Goal: Obtain resource: Download file/media

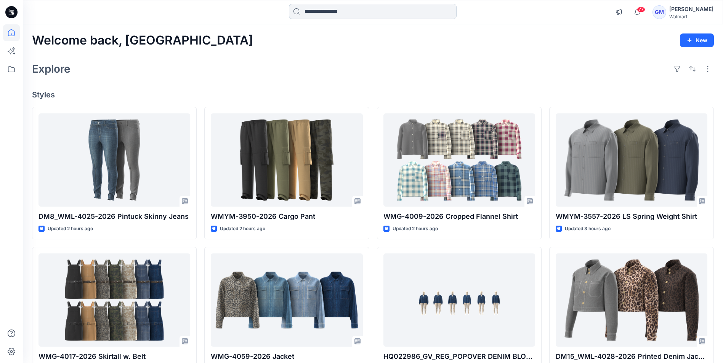
click at [326, 14] on input at bounding box center [373, 11] width 168 height 15
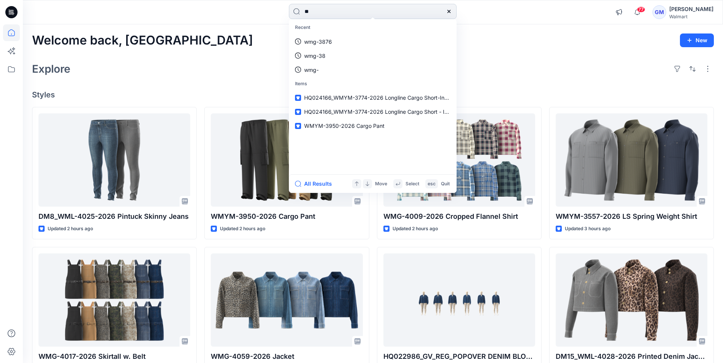
type input "*"
type input "*********"
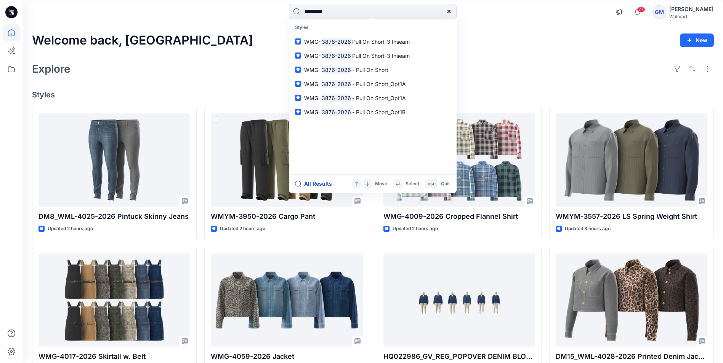
click at [322, 186] on button "All Results" at bounding box center [316, 183] width 42 height 9
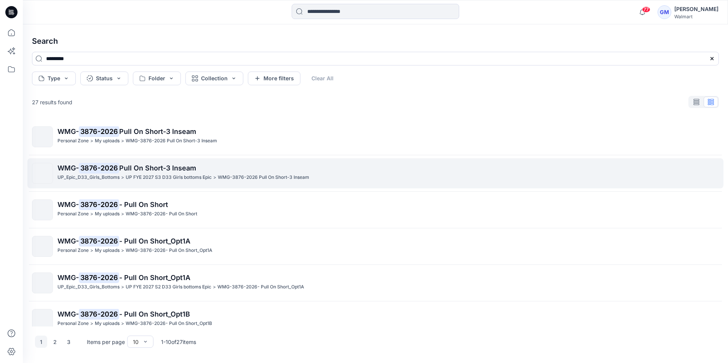
click at [100, 163] on link "WMG- 3876-2026 Pull On Short-3 Inseam UP_Epic_D33_Girls_Bottoms > UP FYE 2027 S…" at bounding box center [375, 174] width 696 height 30
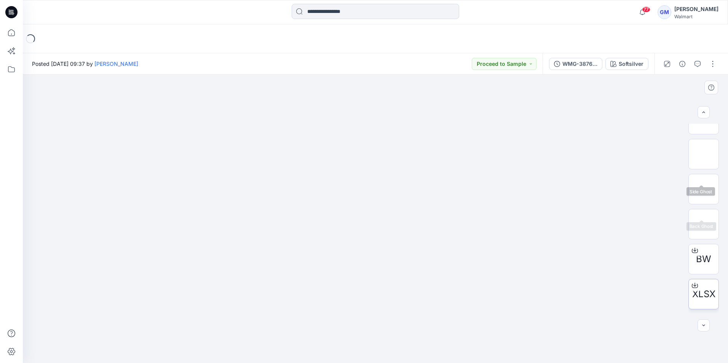
scroll to position [85, 0]
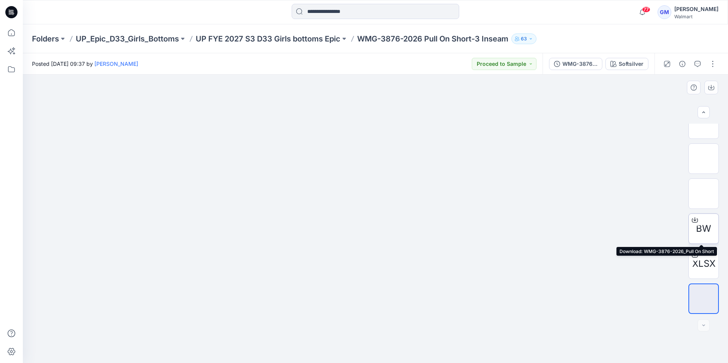
click at [703, 228] on span "BW" at bounding box center [703, 229] width 15 height 14
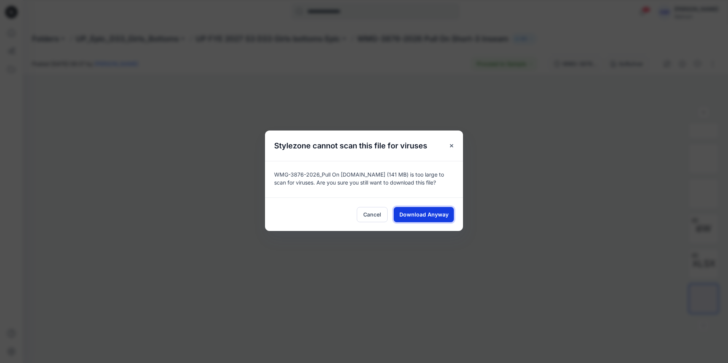
click at [416, 214] on span "Download Anyway" at bounding box center [424, 215] width 49 height 8
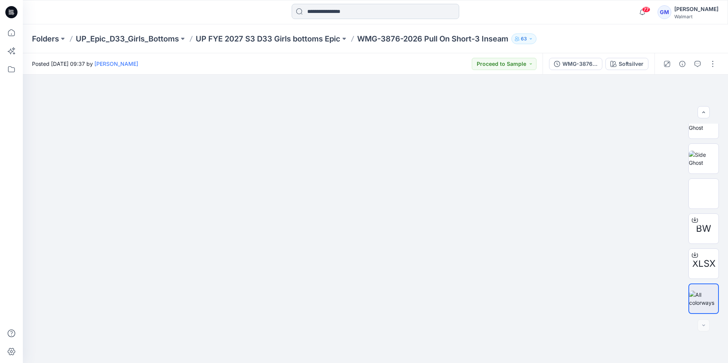
click at [333, 9] on input at bounding box center [376, 11] width 168 height 15
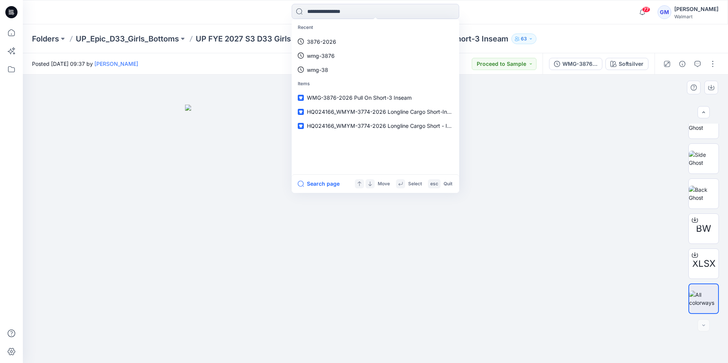
click at [207, 199] on img at bounding box center [375, 234] width 381 height 259
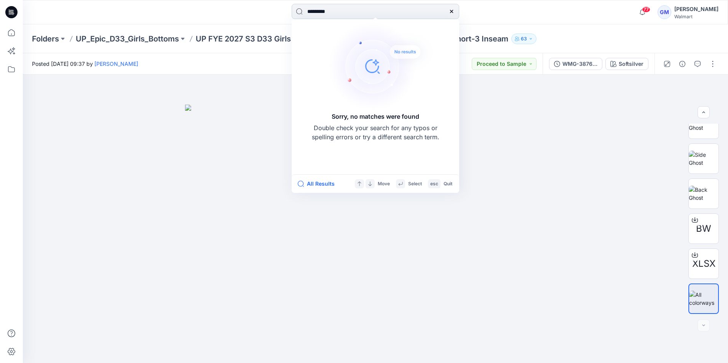
click at [313, 11] on input "*********" at bounding box center [376, 11] width 168 height 15
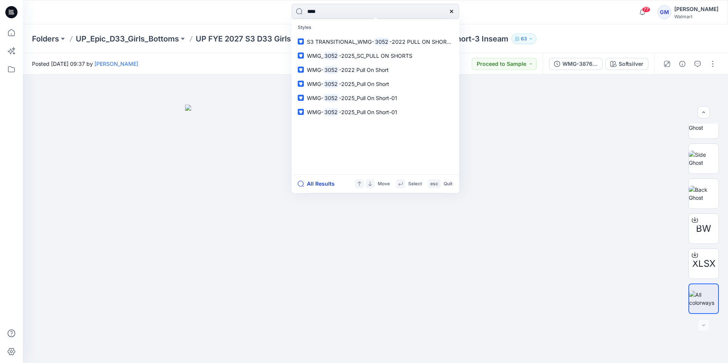
type input "****"
click at [324, 183] on button "All Results" at bounding box center [319, 183] width 42 height 9
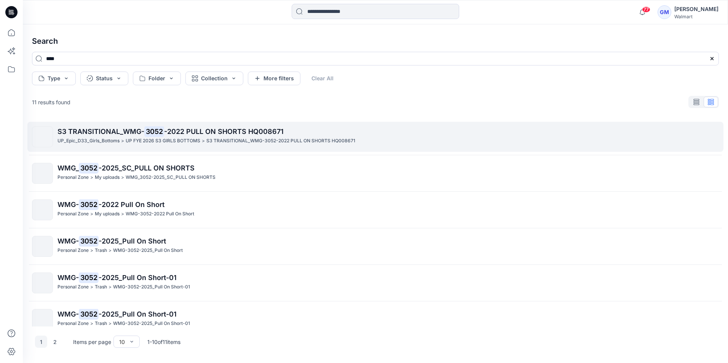
click at [75, 132] on span "S3 TRANSITIONAL_WMG-" at bounding box center [101, 132] width 87 height 8
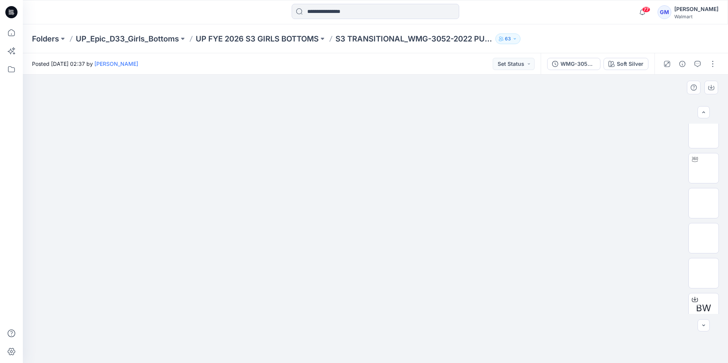
scroll to position [85, 0]
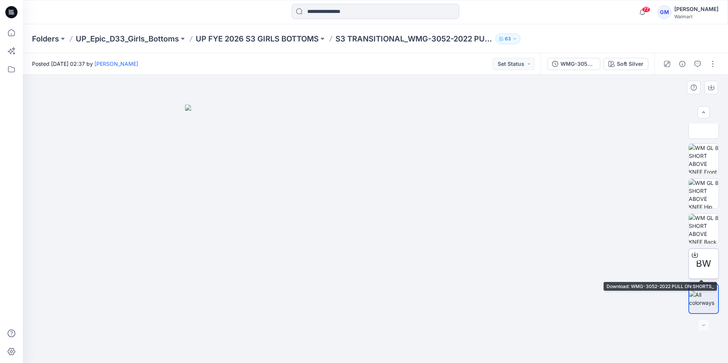
click at [705, 258] on span "BW" at bounding box center [703, 264] width 15 height 14
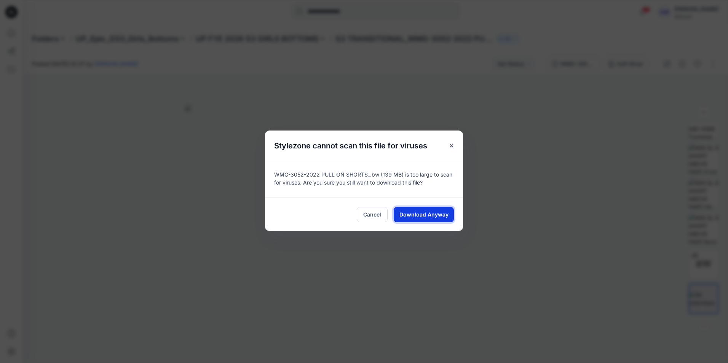
click at [429, 214] on span "Download Anyway" at bounding box center [424, 215] width 49 height 8
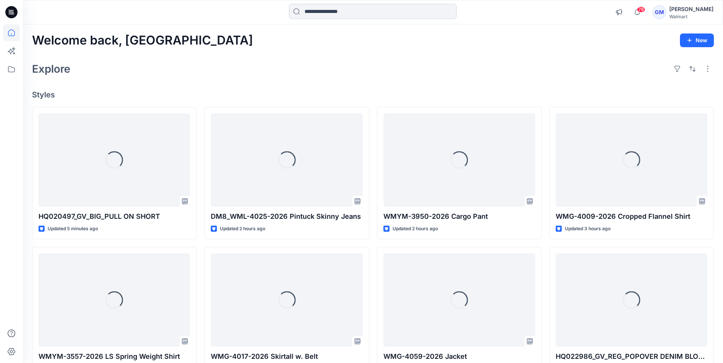
click at [359, 13] on input at bounding box center [373, 11] width 168 height 15
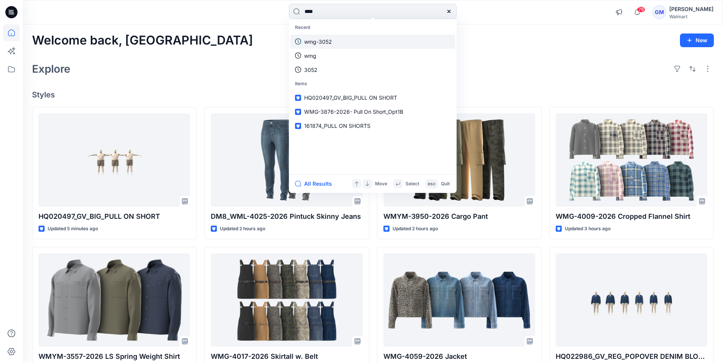
type input "****"
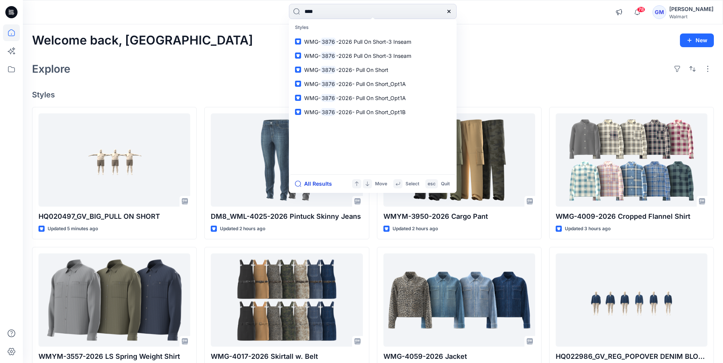
click at [314, 187] on button "All Results" at bounding box center [316, 183] width 42 height 9
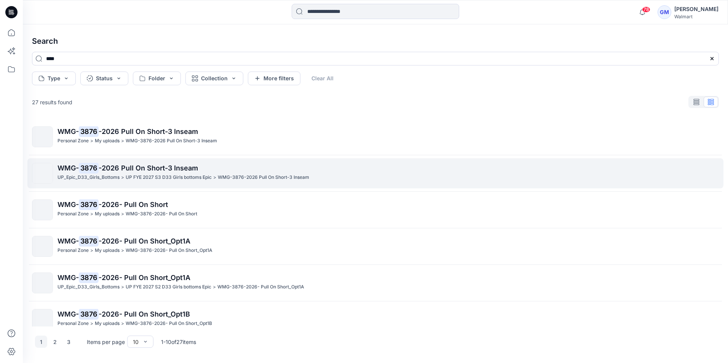
click at [145, 165] on span "-2026 Pull On Short-3 Inseam" at bounding box center [148, 168] width 99 height 8
